Goal: Find specific page/section

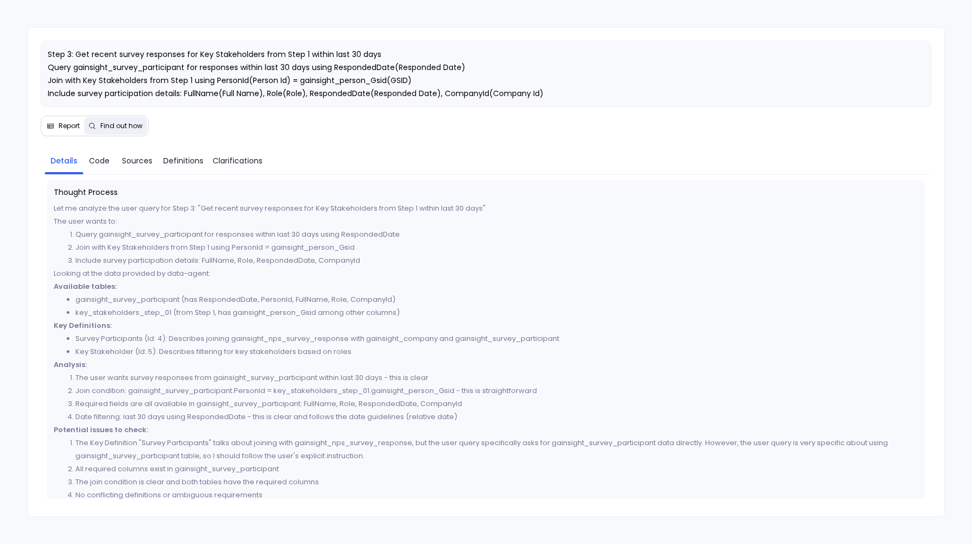
scroll to position [371, 0]
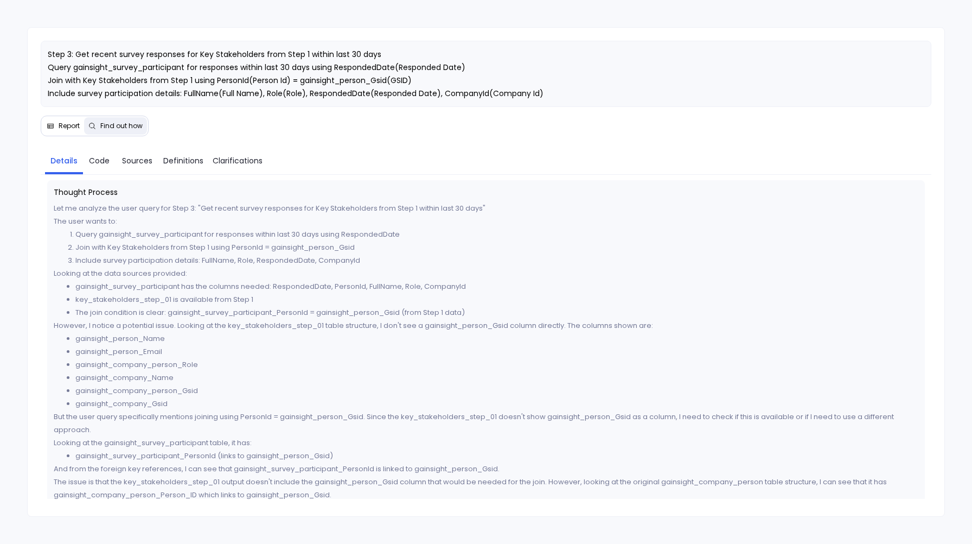
scroll to position [563, 0]
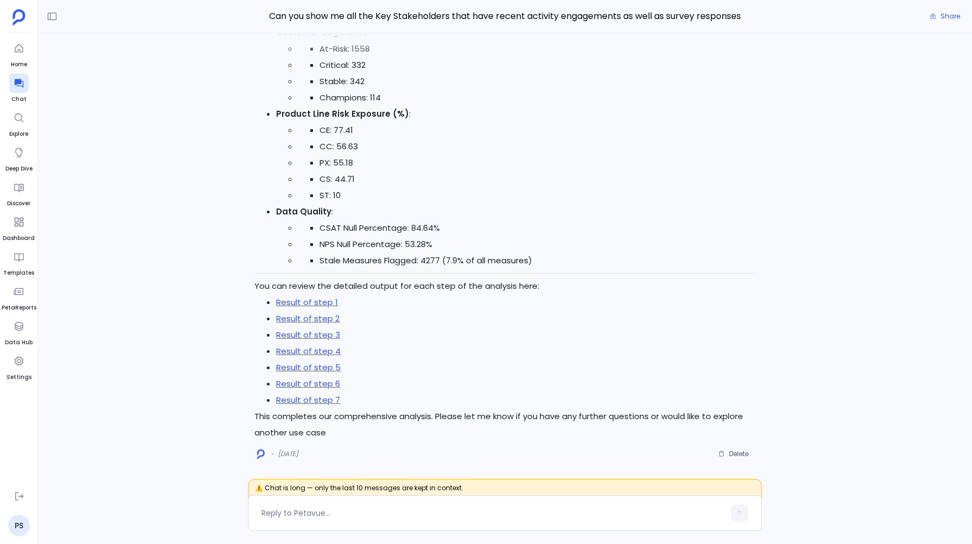
scroll to position [27, 0]
